Goal: Information Seeking & Learning: Compare options

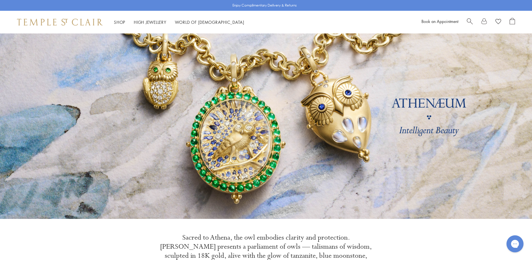
scroll to position [28, 0]
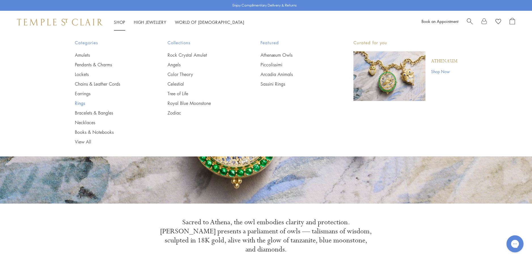
click at [81, 103] on link "Rings" at bounding box center [110, 103] width 70 height 6
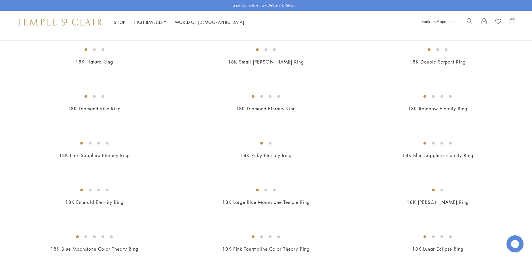
scroll to position [481, 0]
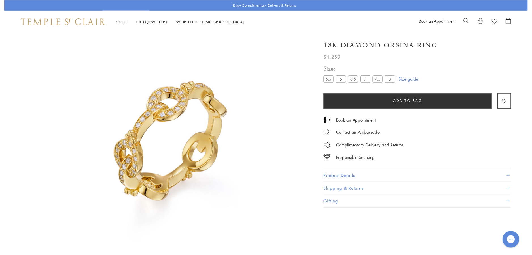
scroll to position [33, 0]
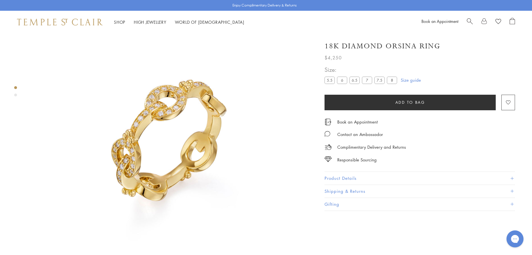
click at [338, 177] on button "Product Details" at bounding box center [419, 178] width 190 height 13
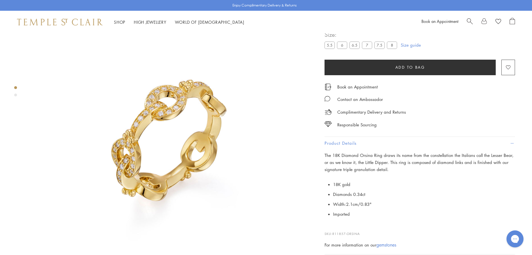
click at [180, 172] on img at bounding box center [169, 141] width 282 height 282
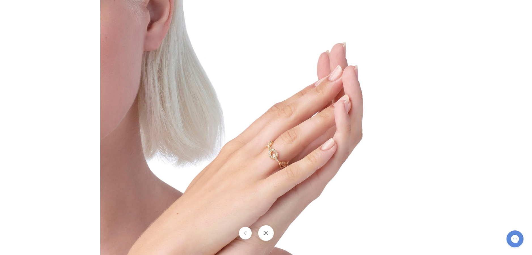
click at [265, 232] on button at bounding box center [266, 234] width 16 height 16
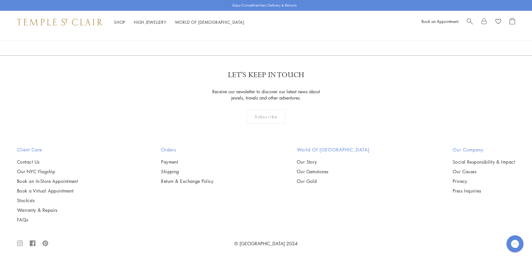
scroll to position [2407, 0]
click at [0, 0] on img at bounding box center [0, 0] width 0 height 0
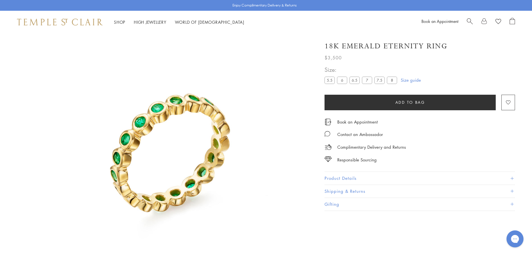
scroll to position [33, 0]
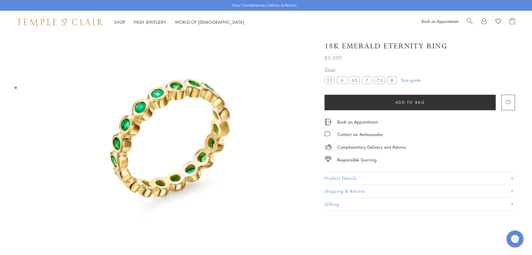
click at [334, 177] on button "Product Details" at bounding box center [419, 178] width 190 height 13
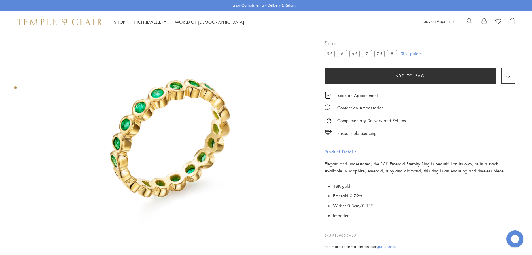
click at [382, 247] on link "gemstones" at bounding box center [386, 247] width 20 height 6
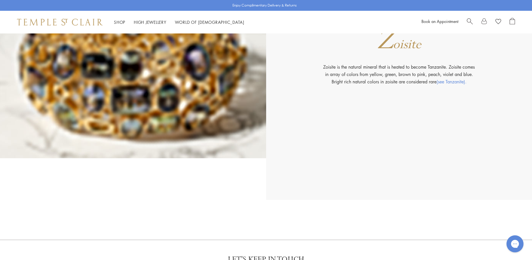
scroll to position [8905, 0]
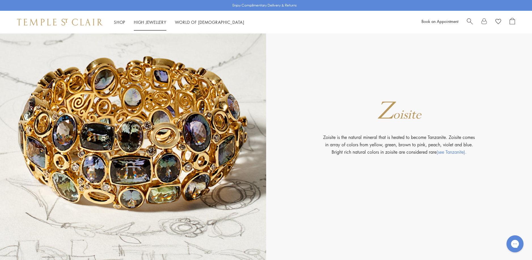
click at [152, 21] on link "High Jewellery High Jewellery" at bounding box center [150, 22] width 33 height 6
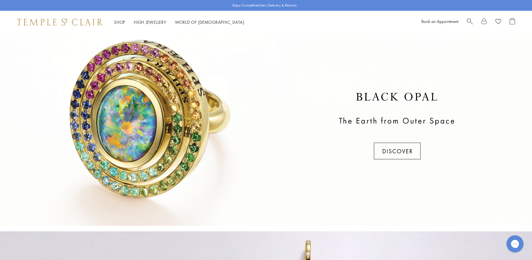
scroll to position [198, 0]
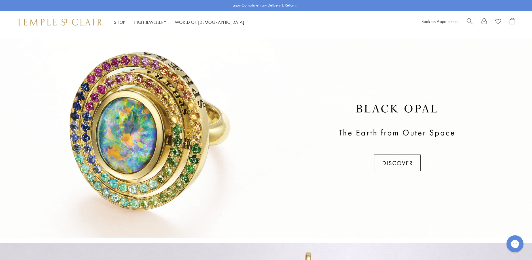
click at [390, 159] on div at bounding box center [266, 138] width 532 height 198
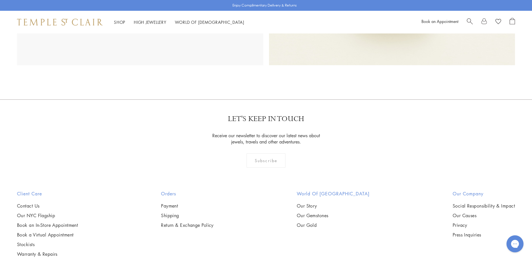
scroll to position [425, 0]
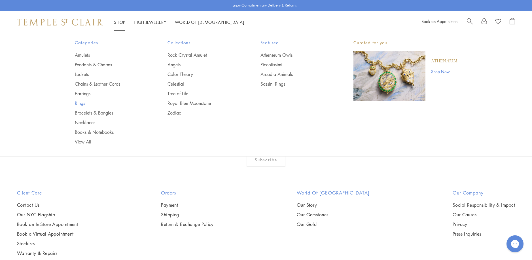
click at [80, 103] on link "Rings" at bounding box center [110, 103] width 70 height 6
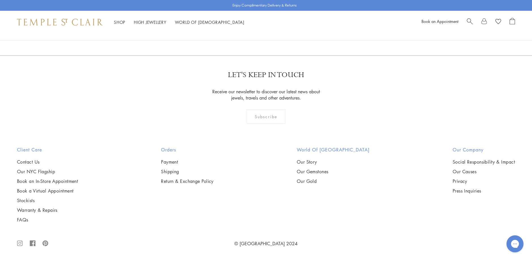
scroll to position [878, 0]
click at [0, 0] on img at bounding box center [0, 0] width 0 height 0
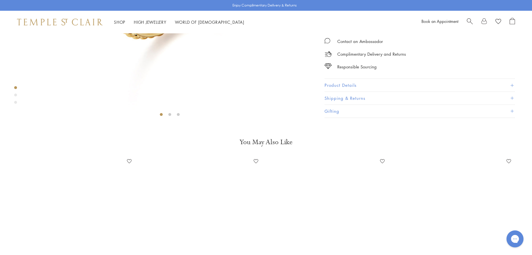
scroll to position [232, 0]
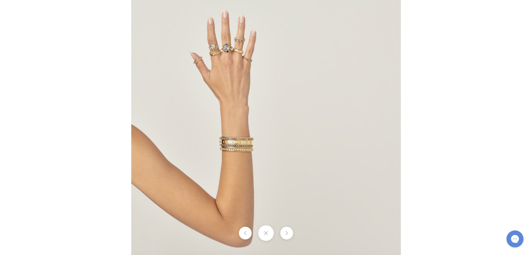
click at [219, 147] on img at bounding box center [265, 127] width 269 height 269
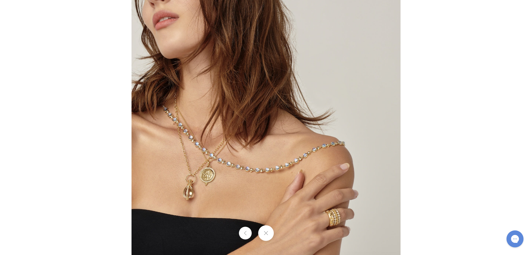
click at [296, 214] on img at bounding box center [265, 127] width 269 height 270
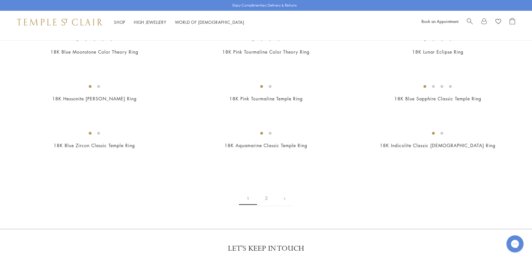
scroll to position [652, 0]
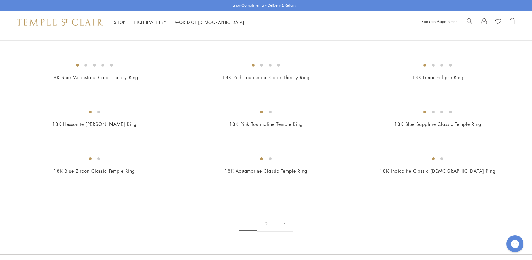
click at [0, 0] on img at bounding box center [0, 0] width 0 height 0
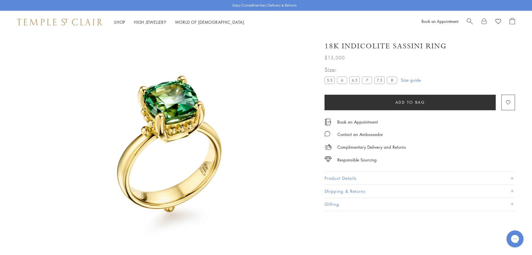
scroll to position [33, 0]
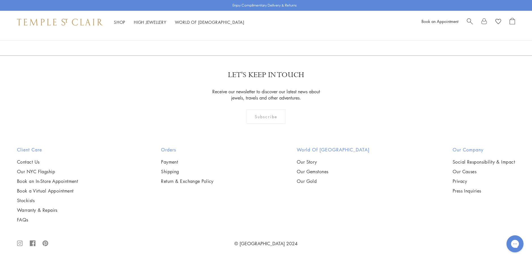
scroll to position [1021, 0]
click at [0, 0] on img at bounding box center [0, 0] width 0 height 0
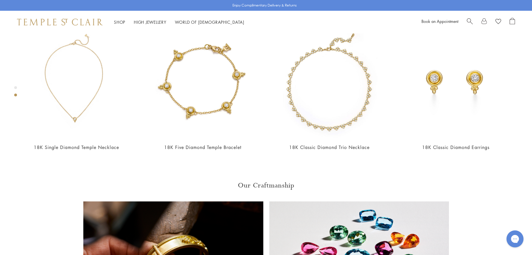
scroll to position [345, 0]
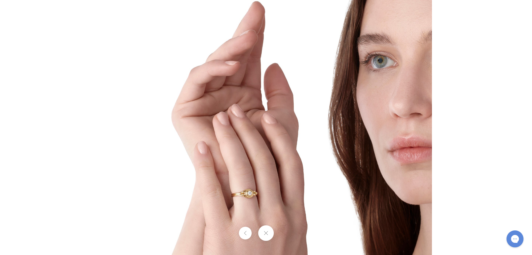
click at [270, 199] on img at bounding box center [265, 127] width 331 height 331
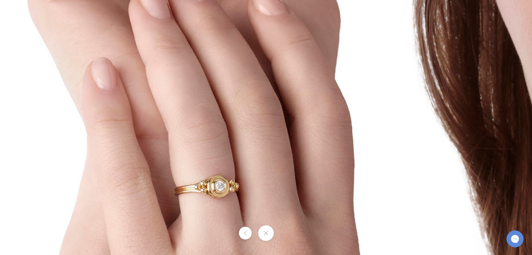
click at [263, 234] on button at bounding box center [266, 234] width 16 height 16
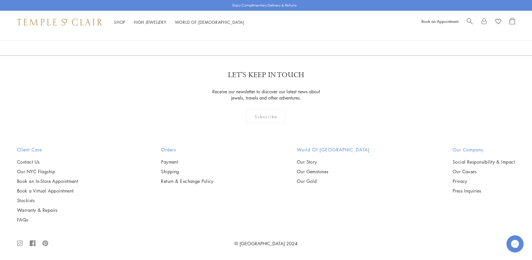
click at [0, 0] on img at bounding box center [0, 0] width 0 height 0
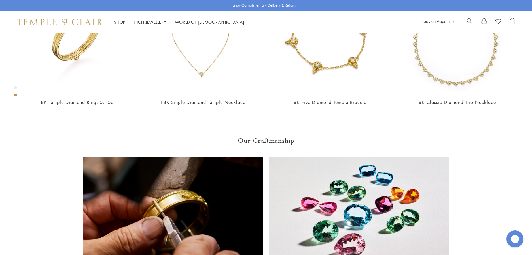
scroll to position [402, 0]
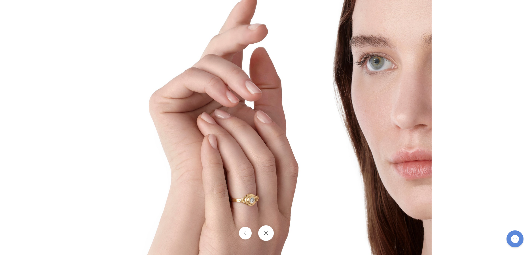
click at [246, 200] on img at bounding box center [265, 127] width 331 height 331
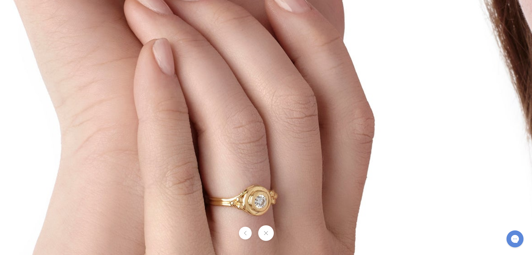
click at [265, 232] on button at bounding box center [266, 234] width 16 height 16
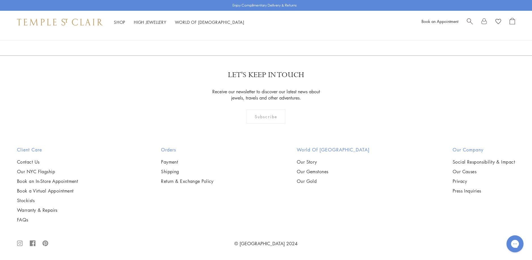
scroll to position [1644, 0]
click at [0, 0] on img at bounding box center [0, 0] width 0 height 0
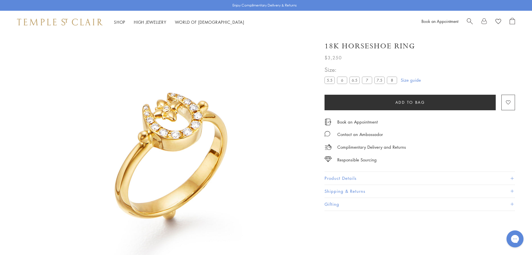
scroll to position [33, 0]
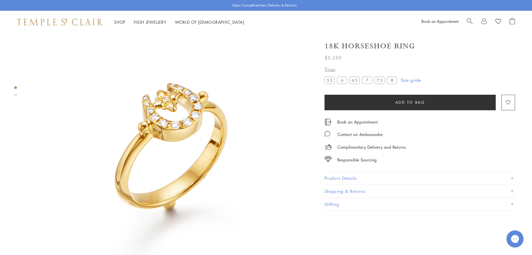
click at [177, 181] on img at bounding box center [169, 141] width 282 height 282
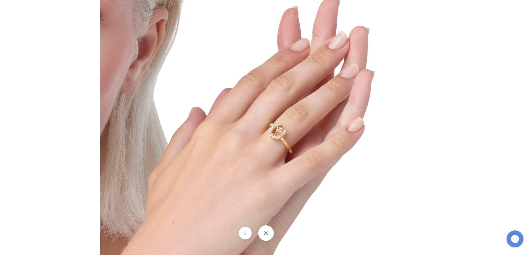
click at [277, 196] on img at bounding box center [265, 127] width 331 height 331
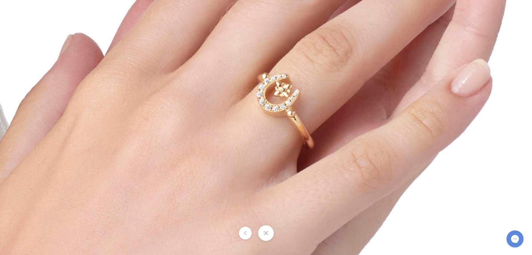
click at [266, 234] on button at bounding box center [266, 234] width 16 height 16
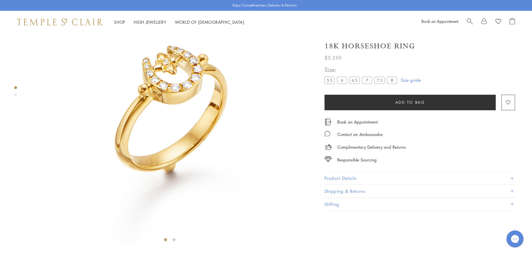
scroll to position [62, 0]
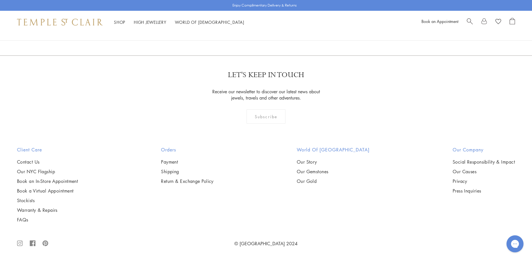
scroll to position [2578, 0]
